Goal: Task Accomplishment & Management: Complete application form

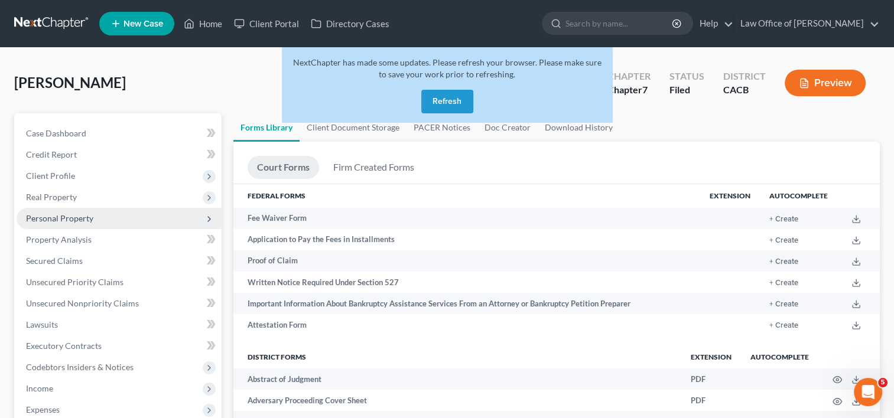
click at [61, 219] on span "Personal Property" at bounding box center [59, 218] width 67 height 10
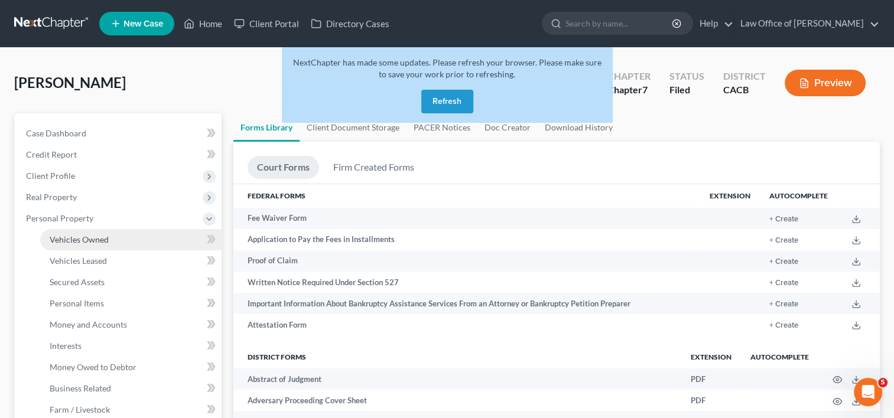
click at [86, 245] on link "Vehicles Owned" at bounding box center [130, 239] width 181 height 21
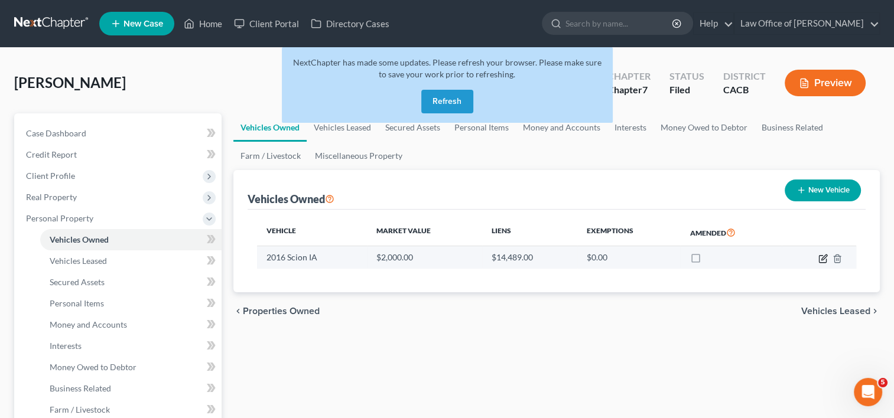
click at [820, 258] on icon "button" at bounding box center [822, 258] width 9 height 9
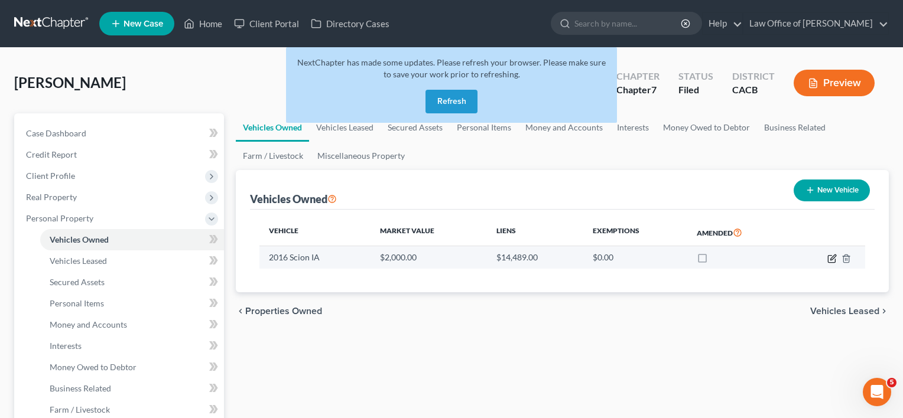
select select "0"
select select "10"
select select "2"
select select "0"
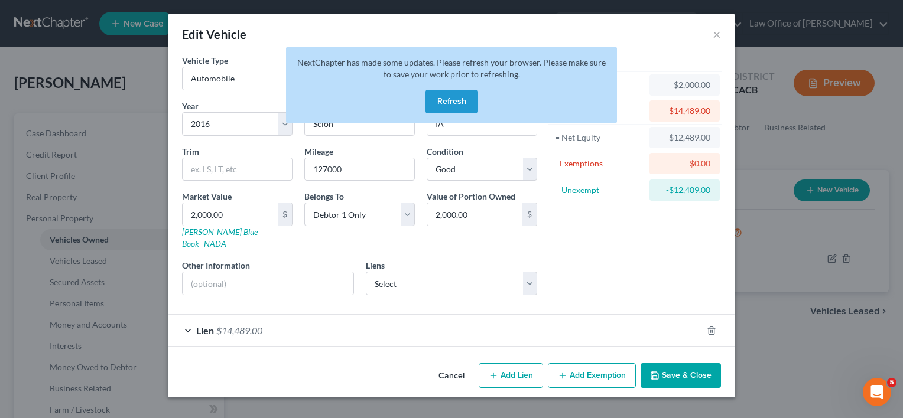
click at [238, 325] on span "$14,489.00" at bounding box center [239, 330] width 46 height 11
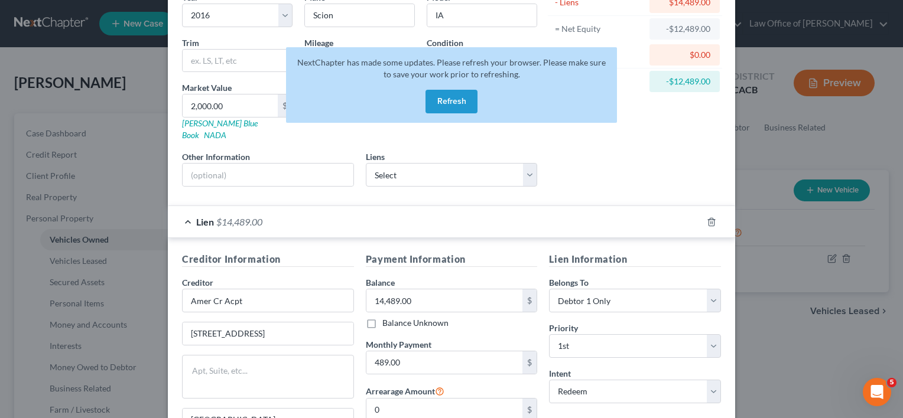
scroll to position [109, 0]
click at [466, 97] on button "Refresh" at bounding box center [451, 102] width 52 height 24
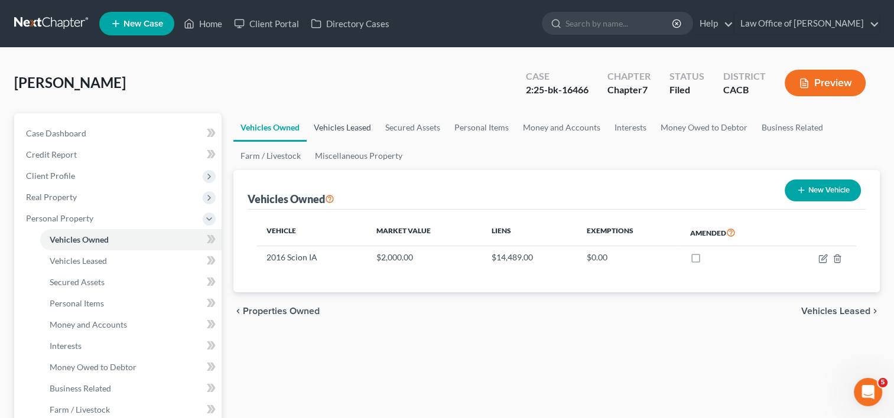
click at [336, 130] on link "Vehicles Leased" at bounding box center [342, 127] width 71 height 28
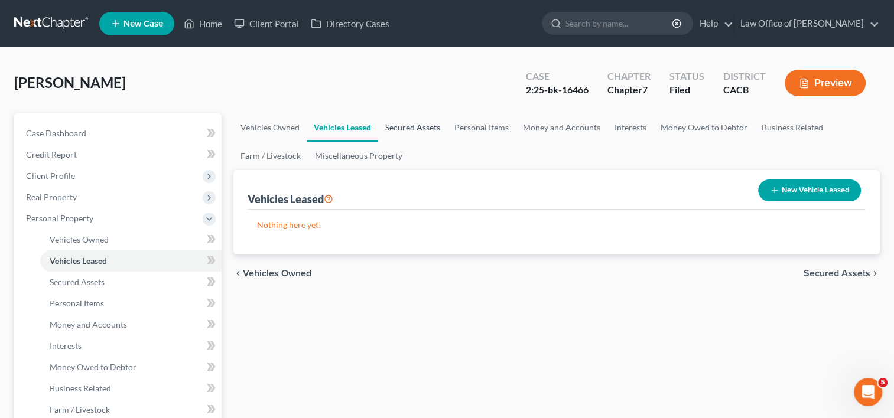
click at [406, 125] on link "Secured Assets" at bounding box center [412, 127] width 69 height 28
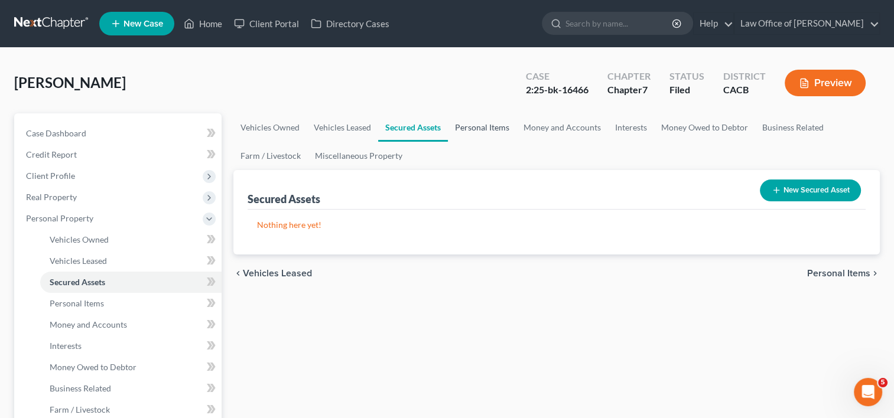
click at [483, 131] on link "Personal Items" at bounding box center [482, 127] width 69 height 28
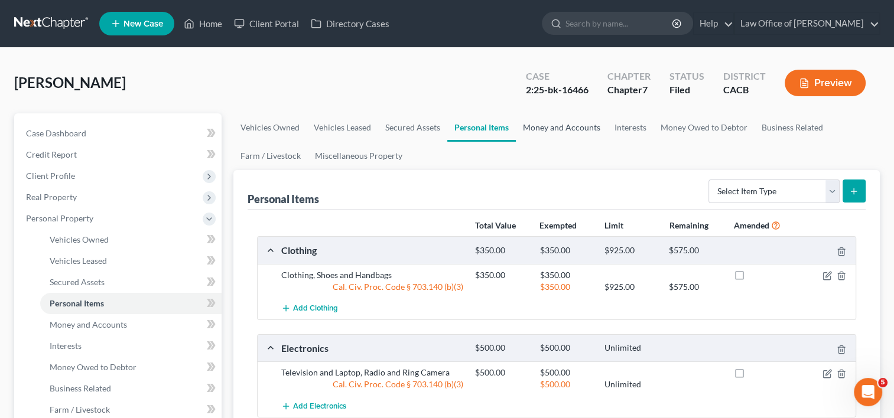
click at [562, 123] on link "Money and Accounts" at bounding box center [562, 127] width 92 height 28
